Goal: Task Accomplishment & Management: Manage account settings

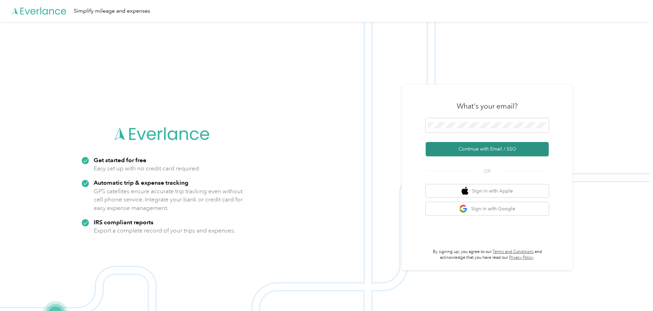
click at [499, 147] on button "Continue with Email / SSO" at bounding box center [486, 149] width 123 height 14
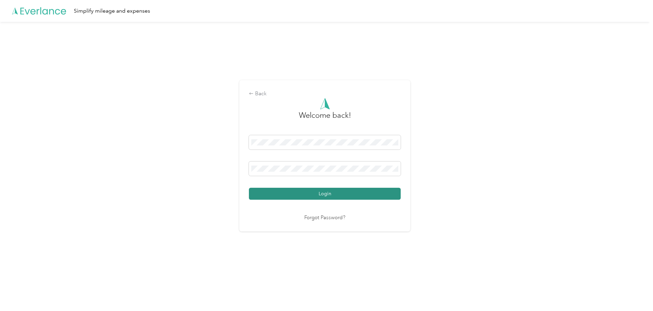
click at [333, 196] on button "Login" at bounding box center [325, 194] width 152 height 12
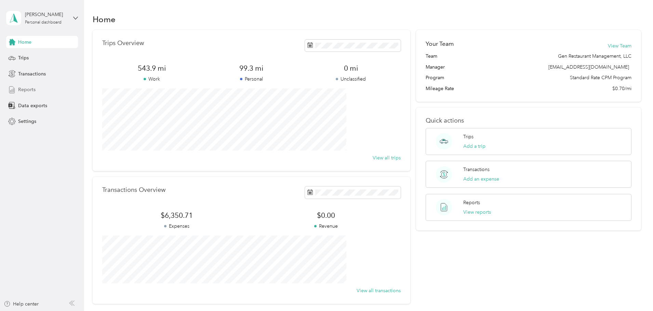
click at [28, 92] on span "Reports" at bounding box center [26, 89] width 17 height 7
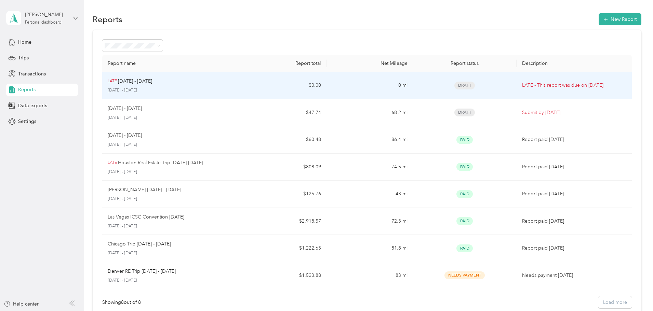
drag, startPoint x: 200, startPoint y: 87, endPoint x: 174, endPoint y: 86, distance: 25.3
click at [174, 86] on div "LATE [DATE] - [DATE] [DATE] - [DATE]" at bounding box center [171, 86] width 127 height 16
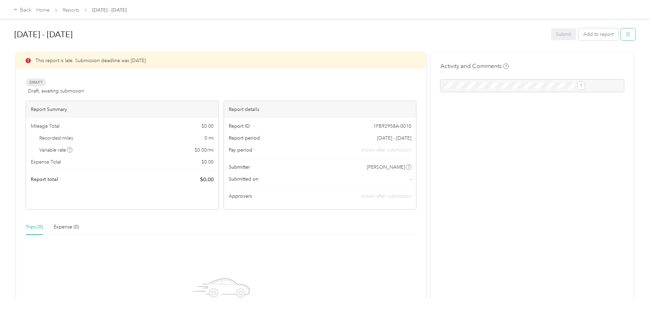
click at [625, 36] on icon "button" at bounding box center [627, 34] width 5 height 5
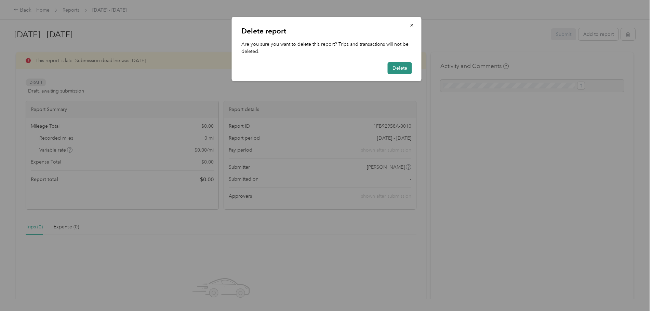
click at [397, 68] on button "Delete" at bounding box center [400, 68] width 24 height 12
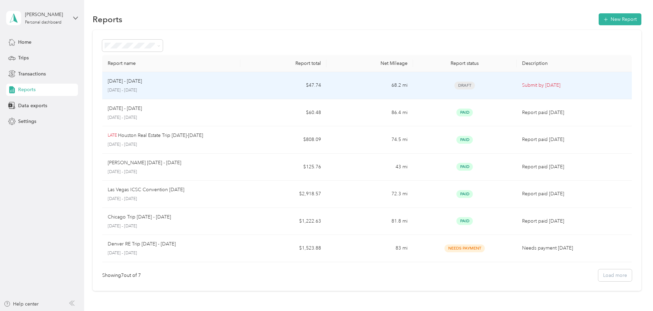
click at [262, 87] on td "$47.74" at bounding box center [283, 85] width 86 height 27
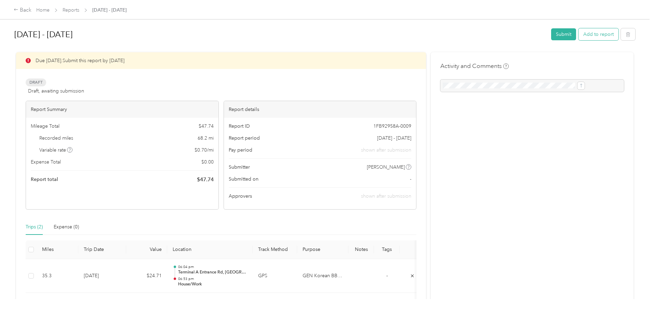
click at [578, 38] on button "Add to report" at bounding box center [598, 34] width 40 height 12
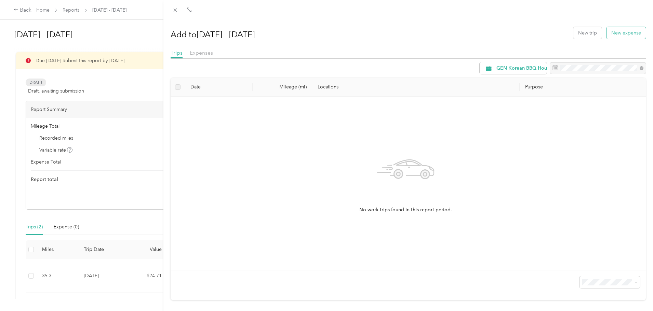
click at [617, 37] on button "New expense" at bounding box center [625, 33] width 39 height 12
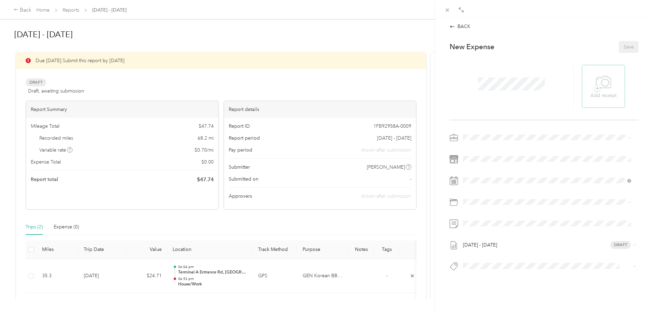
click at [594, 88] on span "+" at bounding box center [596, 88] width 5 height 5
click at [593, 87] on icon at bounding box center [594, 86] width 2 height 2
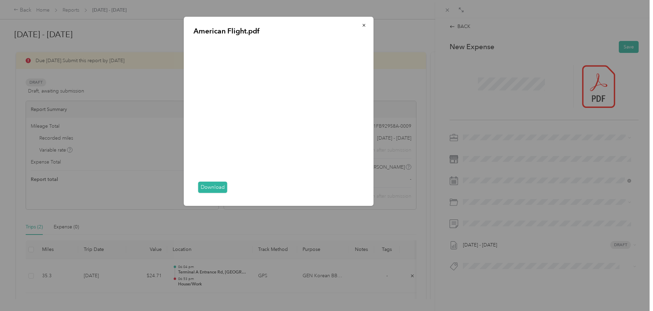
click at [489, 84] on div "American Flight.pdf Download" at bounding box center [421, 112] width 190 height 191
click at [363, 26] on icon "button" at bounding box center [364, 25] width 5 height 5
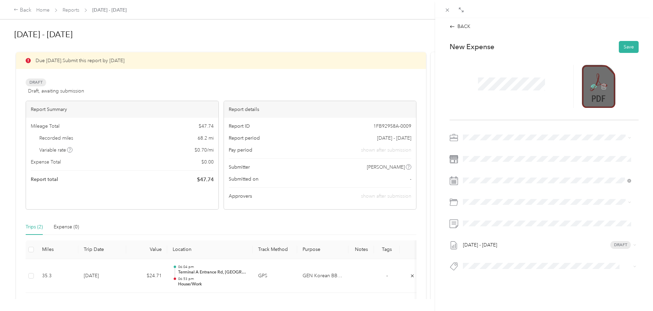
click at [593, 87] on icon at bounding box center [594, 86] width 2 height 2
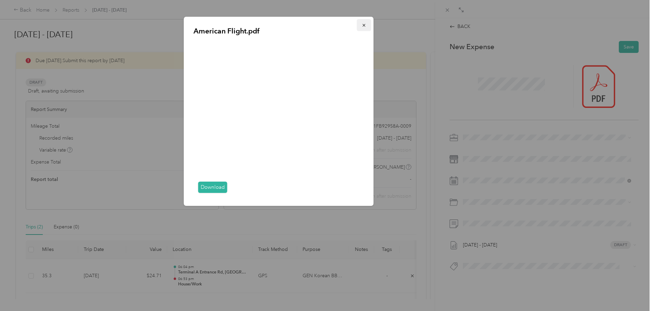
click at [363, 28] on icon "button" at bounding box center [364, 25] width 5 height 5
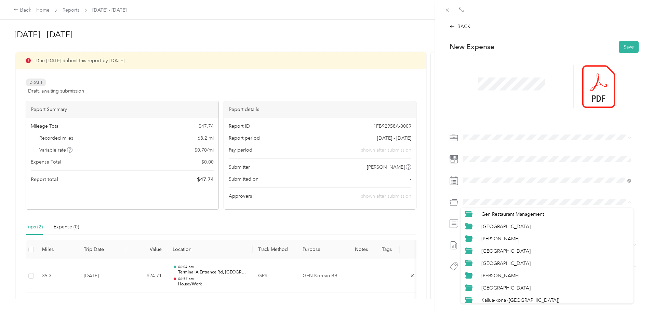
scroll to position [239, 0]
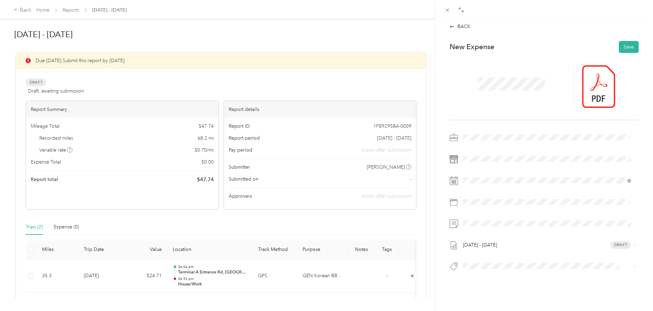
click at [515, 210] on span "Gen Restaurant Management" at bounding box center [512, 211] width 63 height 6
click at [619, 43] on button "Save" at bounding box center [629, 47] width 20 height 12
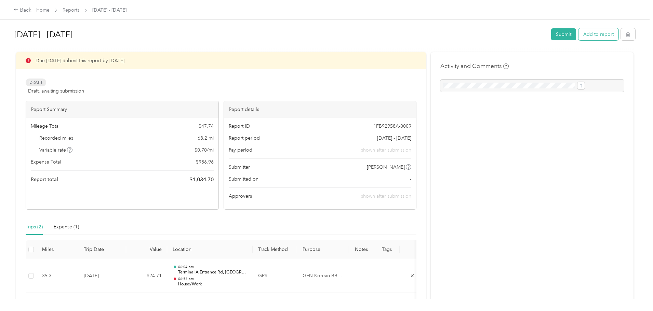
click at [578, 38] on button "Add to report" at bounding box center [598, 34] width 40 height 12
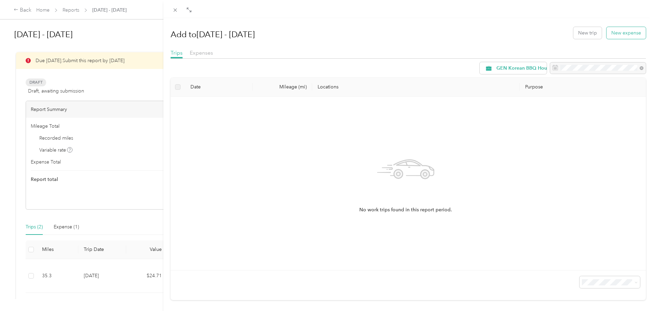
click at [609, 36] on button "New expense" at bounding box center [625, 33] width 39 height 12
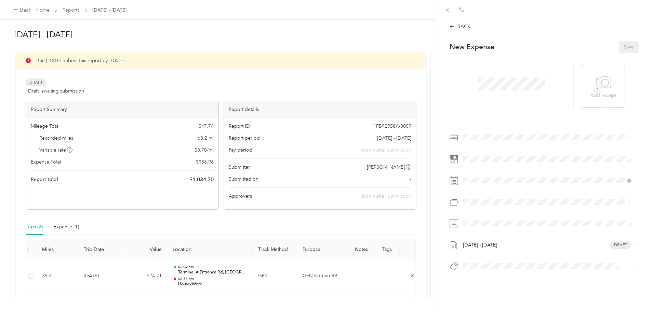
click at [597, 88] on icon at bounding box center [603, 82] width 15 height 12
click at [591, 87] on icon at bounding box center [594, 86] width 6 height 4
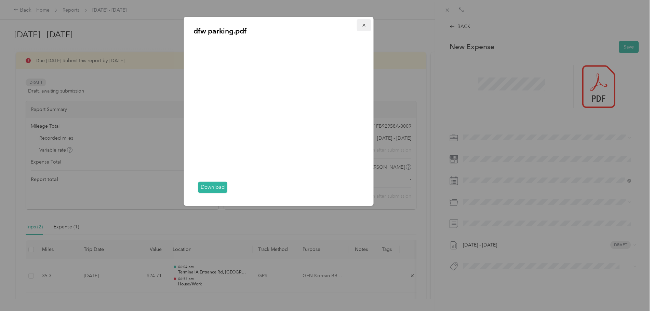
click at [363, 25] on icon "button" at bounding box center [363, 25] width 3 height 3
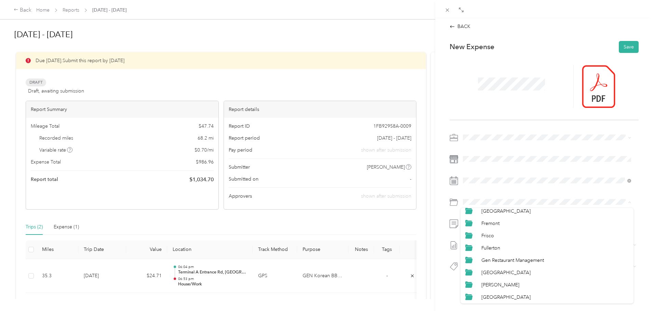
scroll to position [205, 0]
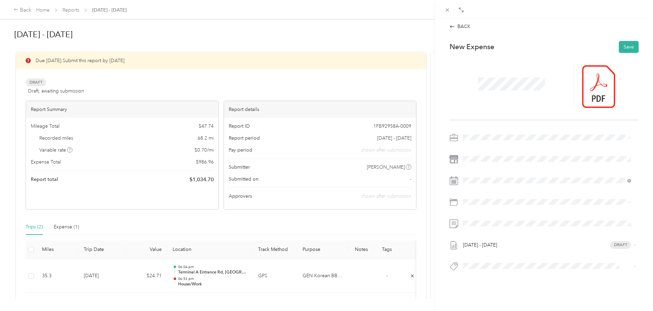
click at [526, 242] on div "Gen Restaurant Management" at bounding box center [554, 245] width 147 height 7
click at [625, 45] on button "Save" at bounding box center [629, 47] width 20 height 12
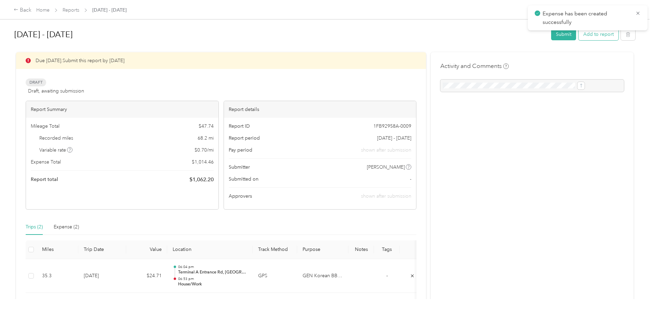
click at [578, 36] on button "Add to report" at bounding box center [598, 34] width 40 height 12
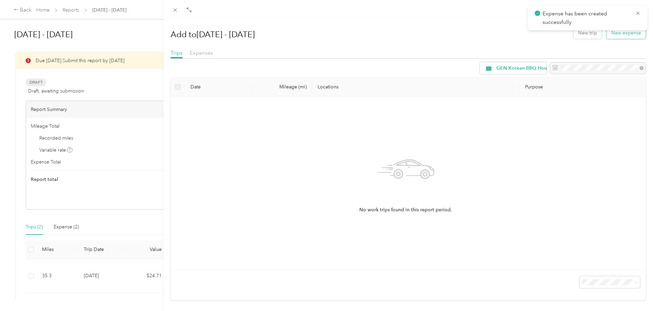
click at [611, 35] on button "New expense" at bounding box center [625, 33] width 39 height 12
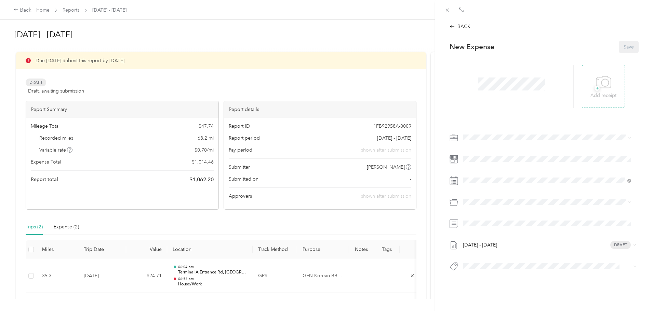
click at [594, 88] on span "+" at bounding box center [596, 88] width 5 height 5
click at [593, 87] on icon at bounding box center [594, 86] width 2 height 2
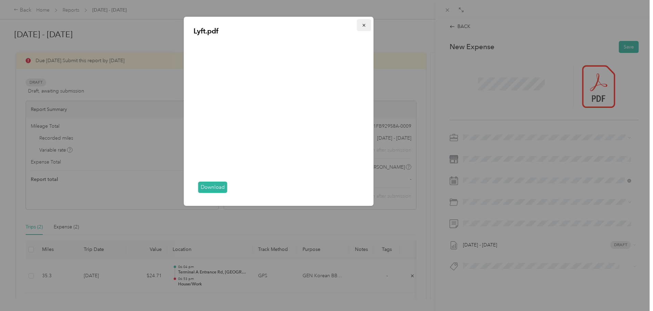
click at [365, 23] on span "button" at bounding box center [364, 25] width 5 height 6
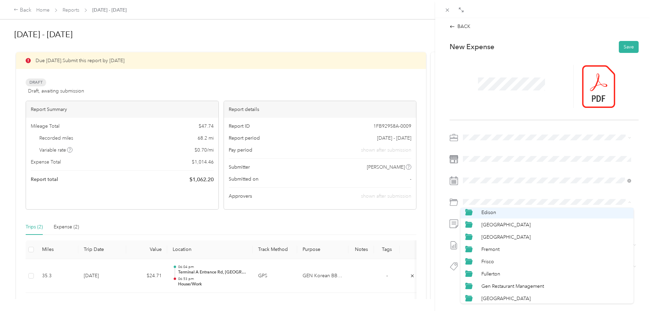
scroll to position [205, 0]
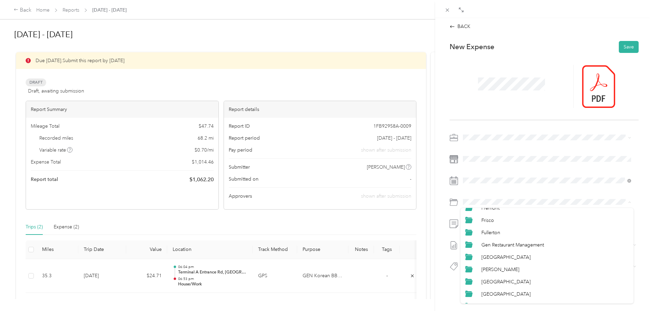
click at [545, 242] on div "Gen Restaurant Management" at bounding box center [554, 245] width 147 height 7
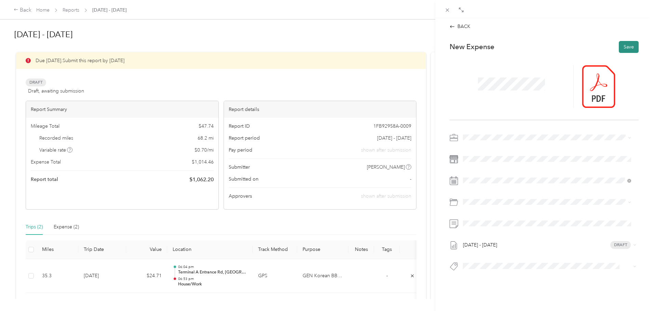
click at [626, 47] on button "Save" at bounding box center [629, 47] width 20 height 12
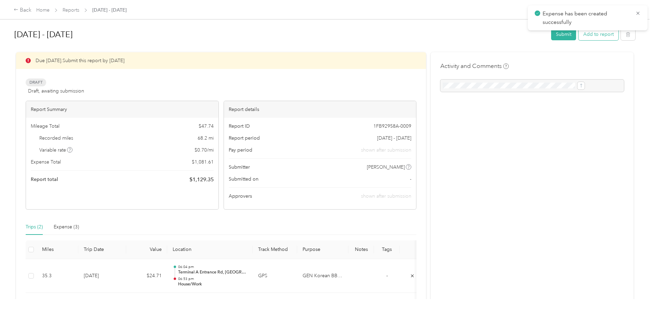
click at [578, 35] on button "Add to report" at bounding box center [598, 34] width 40 height 12
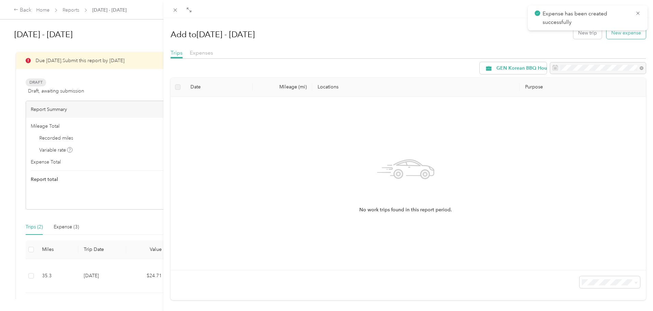
click at [615, 34] on button "New expense" at bounding box center [625, 33] width 39 height 12
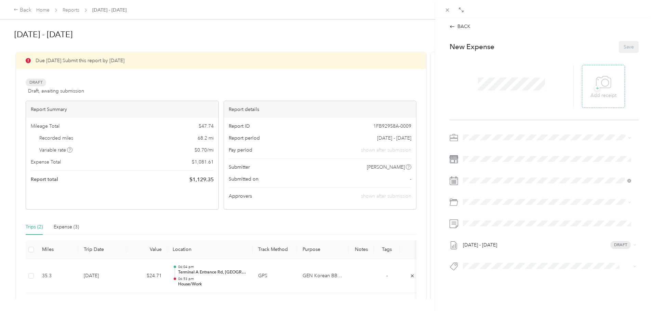
click at [594, 90] on span "+" at bounding box center [596, 88] width 5 height 5
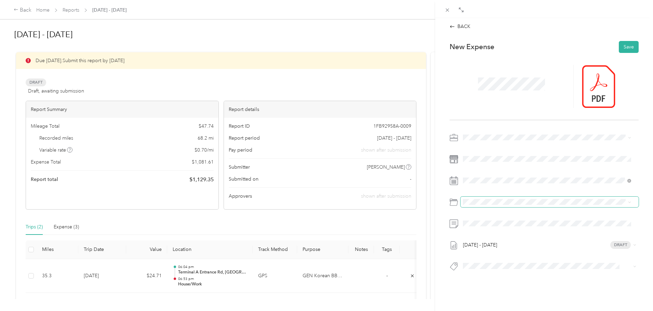
click at [484, 197] on span at bounding box center [549, 202] width 178 height 11
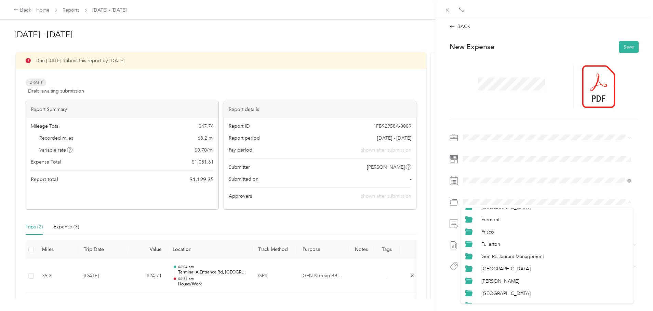
scroll to position [205, 0]
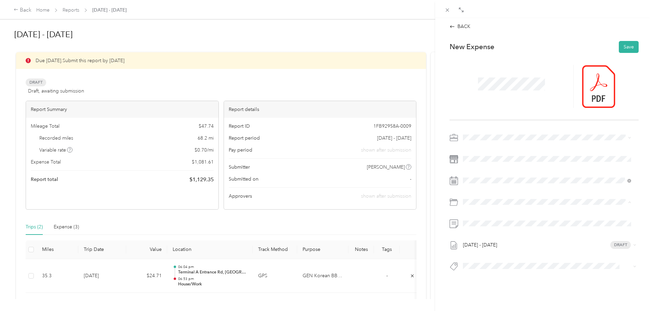
click at [543, 244] on span "Gen Restaurant Management" at bounding box center [512, 245] width 63 height 6
click at [591, 85] on icon at bounding box center [594, 86] width 6 height 4
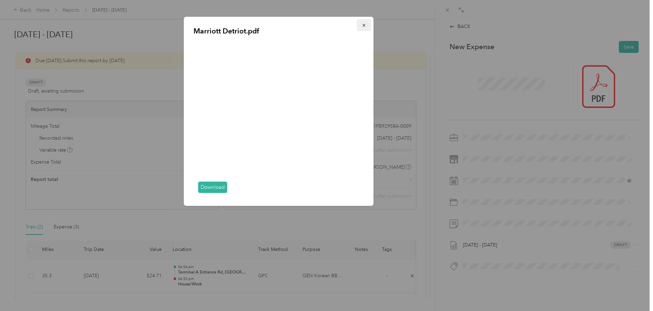
click at [364, 26] on icon "button" at bounding box center [364, 25] width 5 height 5
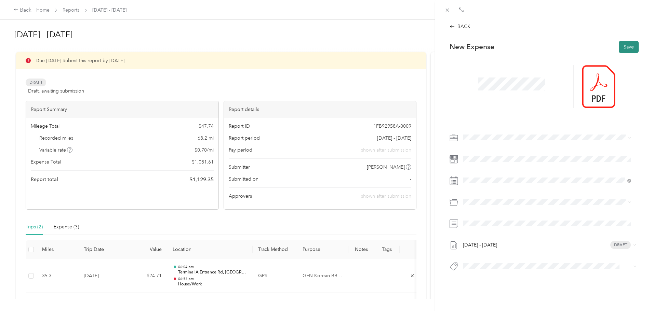
click at [626, 48] on button "Save" at bounding box center [629, 47] width 20 height 12
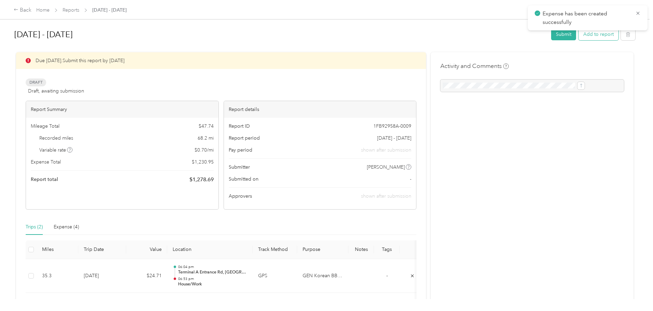
click at [578, 36] on button "Add to report" at bounding box center [598, 34] width 40 height 12
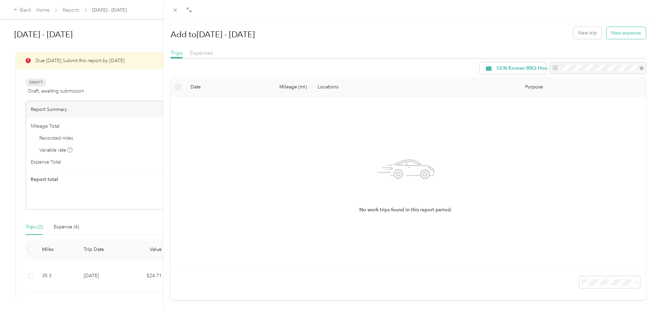
click at [606, 36] on button "New expense" at bounding box center [625, 33] width 39 height 12
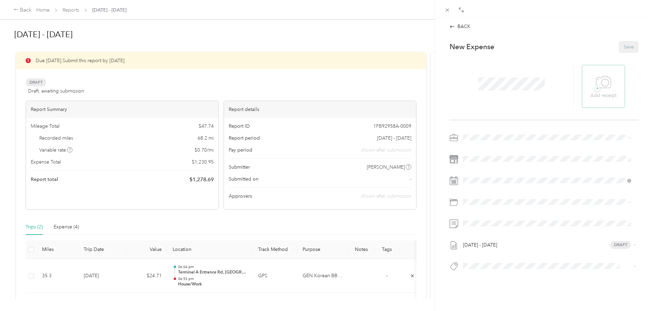
click at [594, 89] on span "+" at bounding box center [596, 88] width 5 height 5
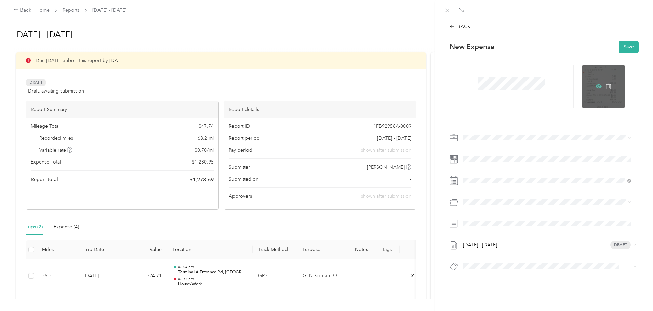
click at [596, 86] on icon at bounding box center [598, 86] width 6 height 6
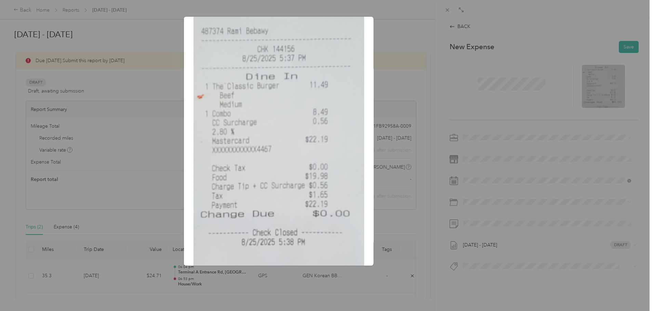
scroll to position [205, 0]
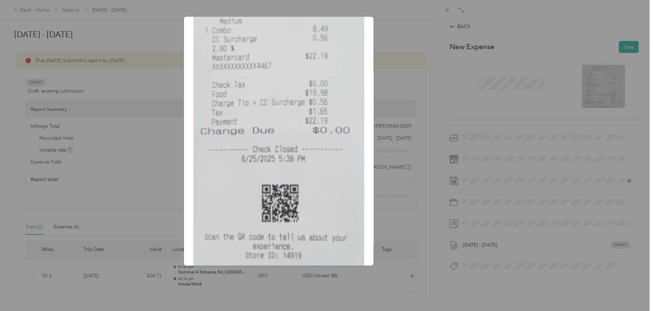
click at [392, 55] on div "Twisted Root.jpg" at bounding box center [421, 142] width 190 height 251
click at [395, 60] on div "Twisted Root.jpg" at bounding box center [421, 142] width 190 height 251
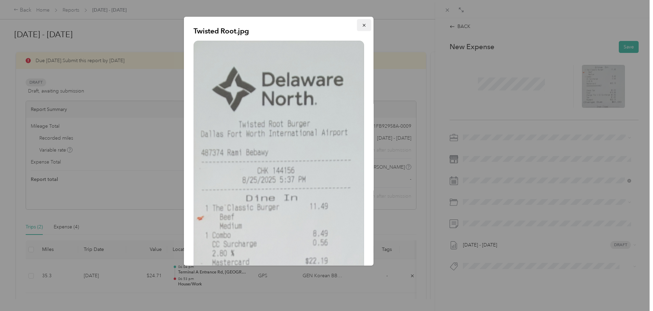
click at [362, 26] on icon "button" at bounding box center [364, 25] width 5 height 5
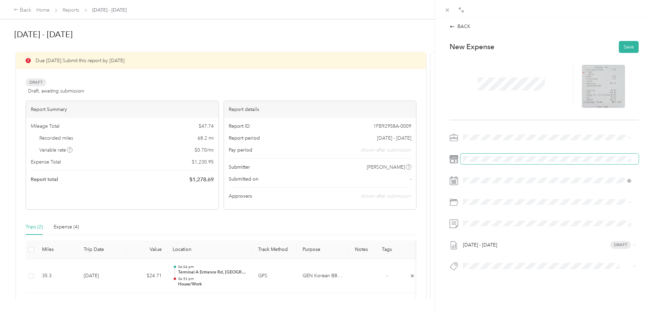
click at [476, 154] on span at bounding box center [549, 159] width 178 height 11
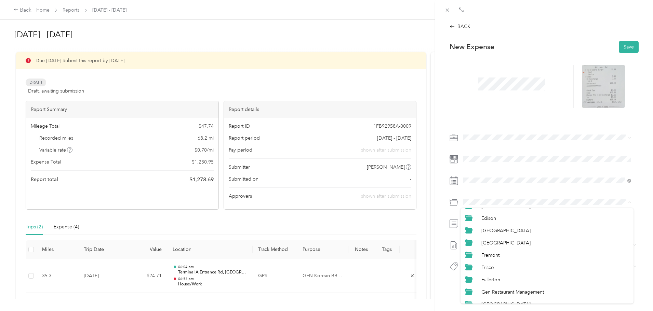
scroll to position [171, 0]
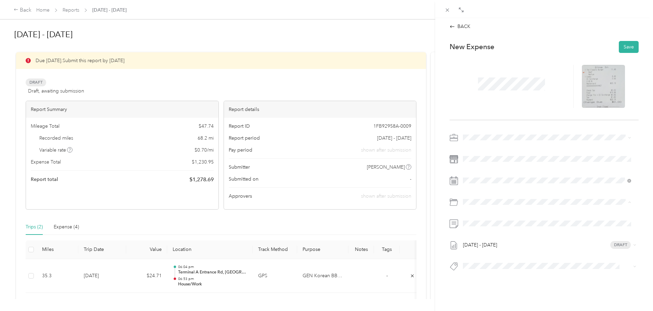
click at [541, 280] on span "Gen Restaurant Management" at bounding box center [512, 279] width 63 height 6
click at [629, 48] on button "Save" at bounding box center [629, 47] width 20 height 12
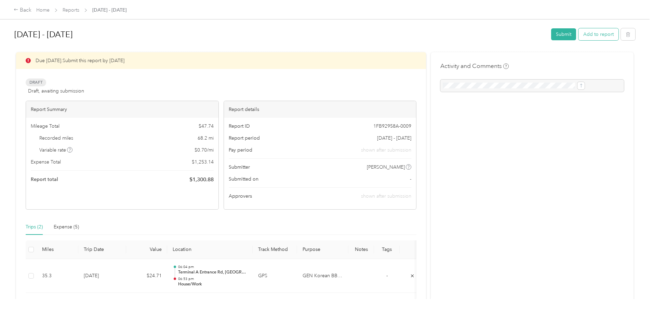
click at [578, 38] on button "Add to report" at bounding box center [598, 34] width 40 height 12
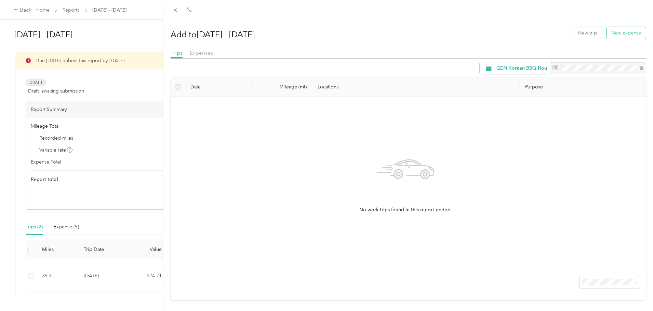
click at [607, 31] on button "New expense" at bounding box center [625, 33] width 39 height 12
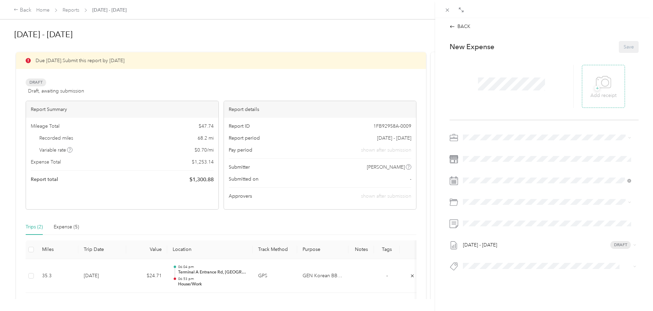
click at [594, 89] on span "+" at bounding box center [596, 88] width 5 height 5
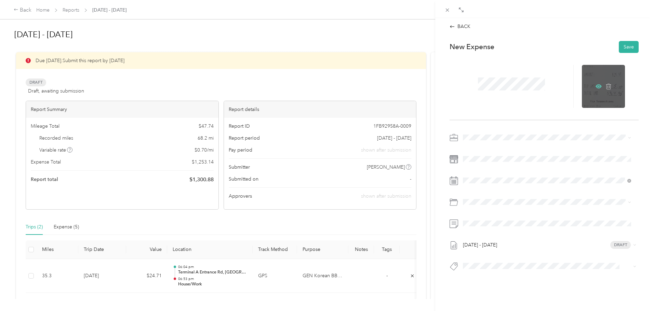
click at [595, 85] on icon at bounding box center [598, 86] width 6 height 6
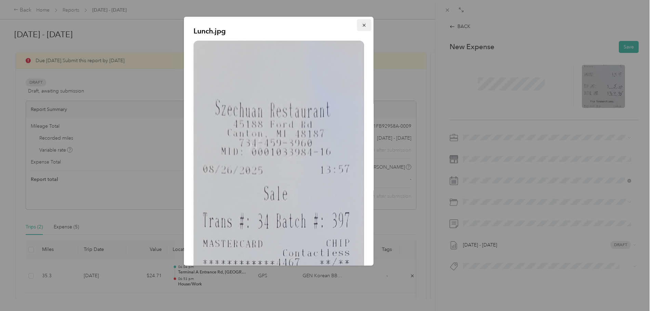
click at [362, 26] on icon "button" at bounding box center [364, 25] width 5 height 5
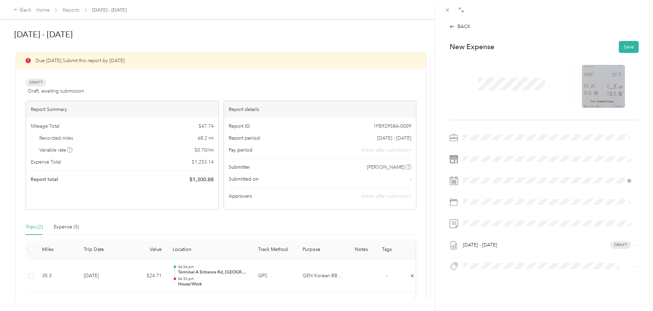
click at [525, 91] on span at bounding box center [511, 84] width 72 height 18
click at [604, 69] on div at bounding box center [603, 86] width 43 height 43
click at [596, 86] on icon at bounding box center [598, 86] width 6 height 6
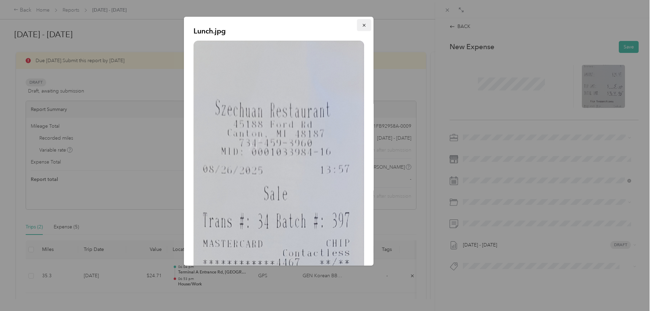
click at [362, 26] on icon "button" at bounding box center [364, 25] width 5 height 5
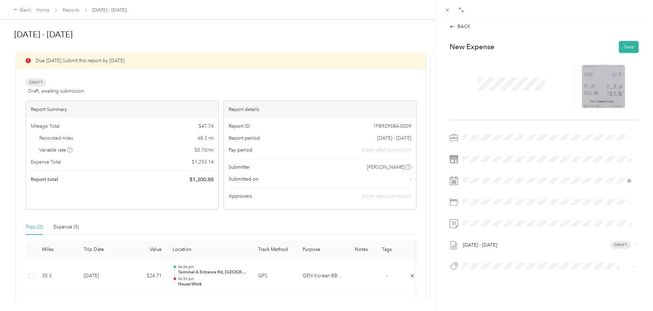
drag, startPoint x: 462, startPoint y: 160, endPoint x: 596, endPoint y: 120, distance: 139.0
click at [596, 120] on div at bounding box center [543, 86] width 189 height 67
click at [595, 87] on icon at bounding box center [598, 86] width 6 height 4
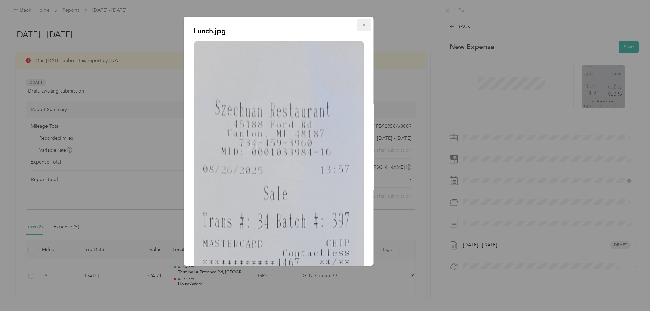
click at [357, 25] on button "button" at bounding box center [364, 25] width 14 height 12
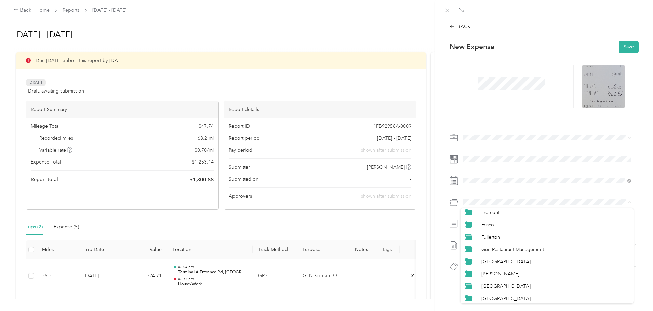
scroll to position [205, 0]
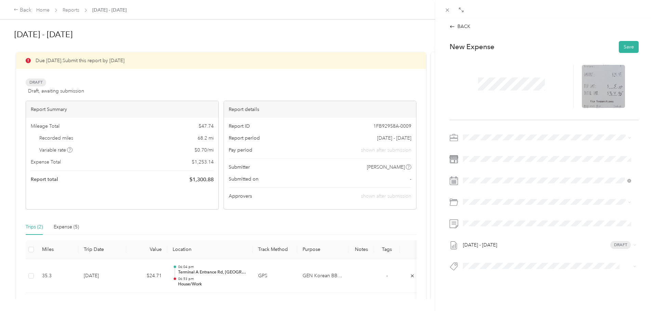
click at [538, 247] on div "Gen Restaurant Management" at bounding box center [546, 245] width 163 height 8
click at [619, 48] on button "Save" at bounding box center [629, 47] width 20 height 12
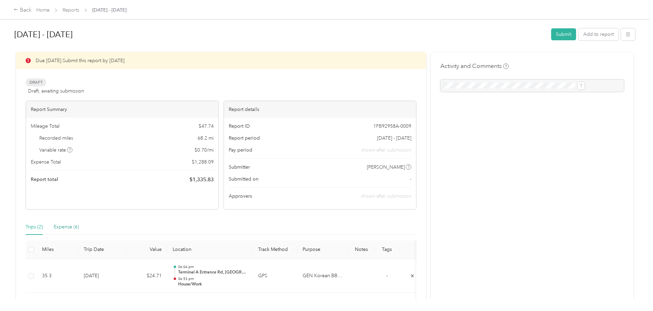
click at [79, 225] on div "Expense (6)" at bounding box center [66, 227] width 25 height 8
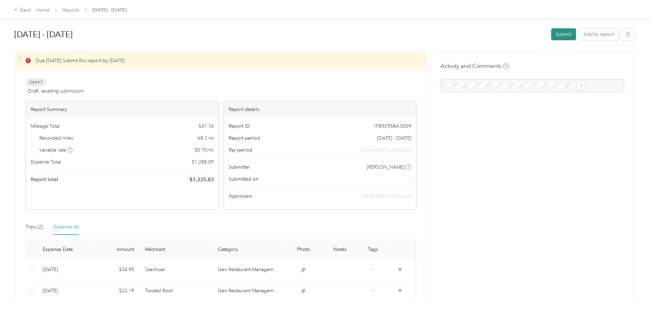
click at [551, 37] on button "Submit" at bounding box center [563, 34] width 25 height 12
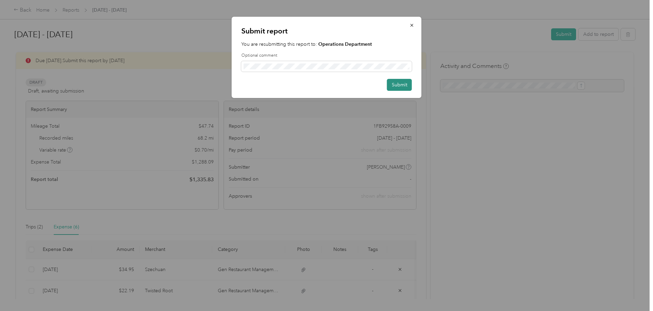
click at [391, 85] on button "Submit" at bounding box center [399, 85] width 25 height 12
